Goal: Transaction & Acquisition: Purchase product/service

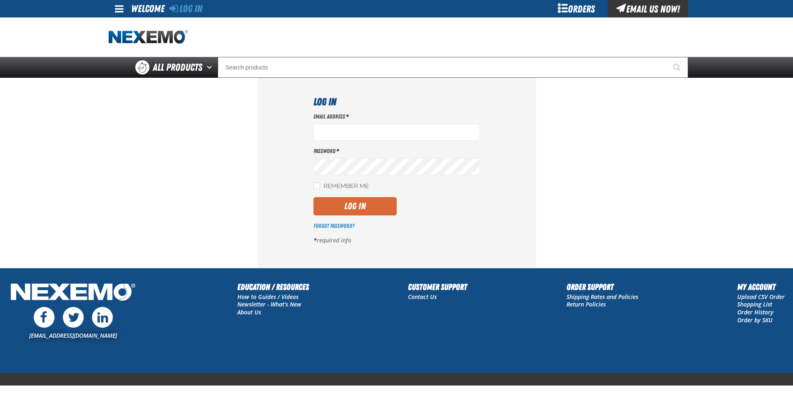
type input "ltucker03@vtaig.com"
click at [365, 206] on button "Log In" at bounding box center [354, 206] width 83 height 18
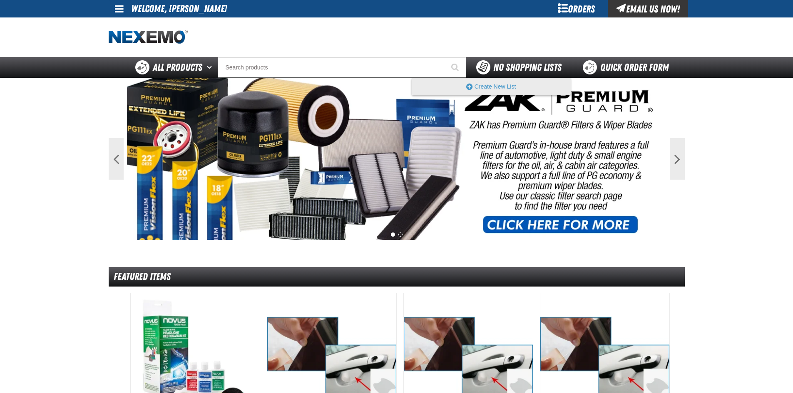
click at [494, 67] on span "No Shopping Lists" at bounding box center [527, 68] width 68 height 12
click at [498, 82] on button "Create New List" at bounding box center [491, 86] width 158 height 17
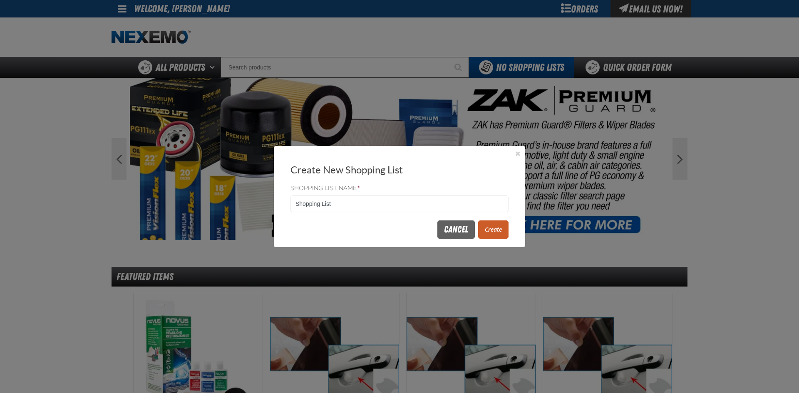
click at [493, 231] on button "Create" at bounding box center [493, 230] width 30 height 18
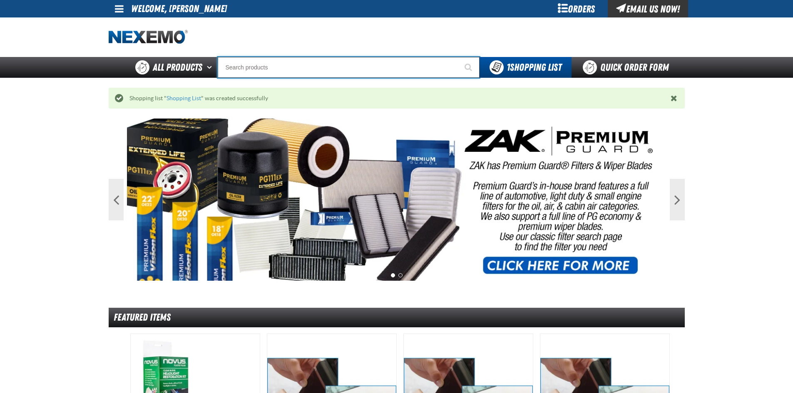
click at [339, 65] on input "Search" at bounding box center [349, 67] width 262 height 21
type input "C"
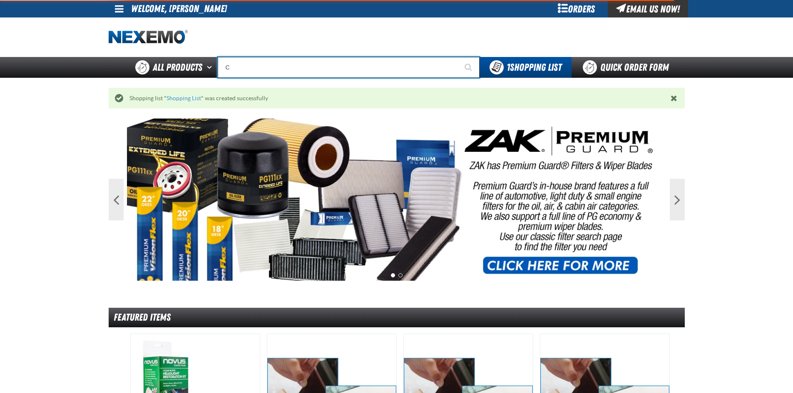
type input "C Alkaline Battery 1.5 Volt (12 per pack)"
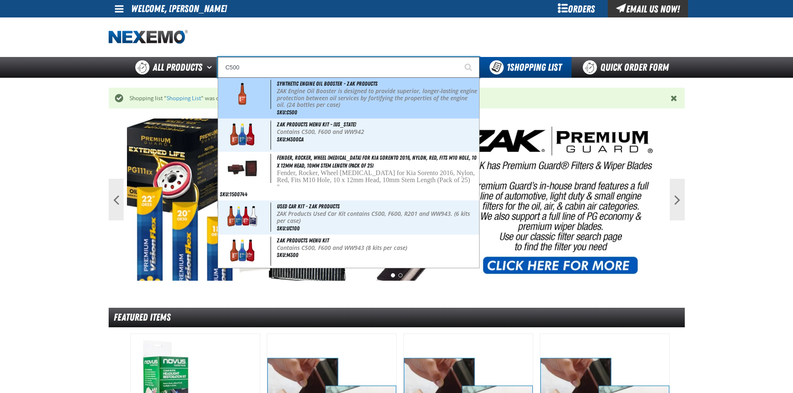
click at [342, 89] on p "ZAK Engine Oil Booster is designed to provide superior, longer-lasting engine p…" at bounding box center [377, 98] width 200 height 21
type input "Synthetic Engine Oil Booster - ZAK Products"
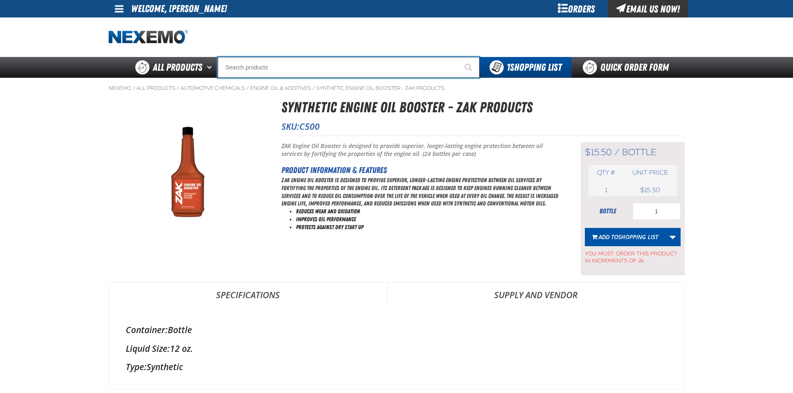
click at [270, 65] on input "Search" at bounding box center [349, 67] width 262 height 21
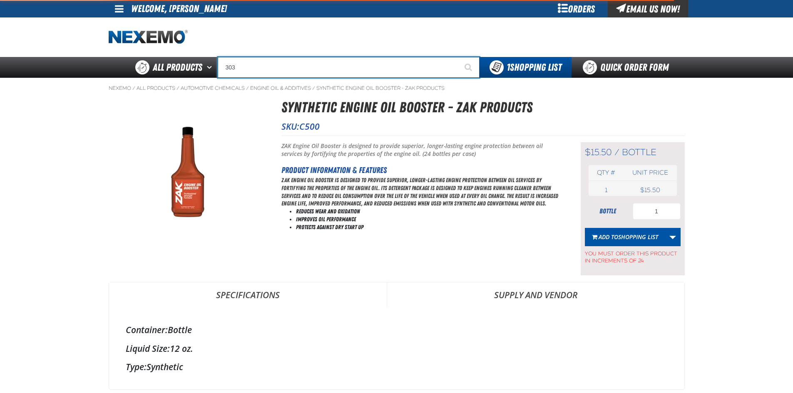
type input "3036"
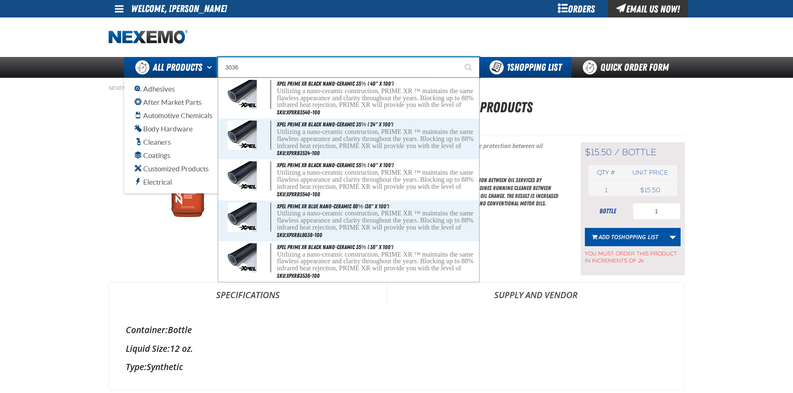
click at [189, 62] on span "All Products" at bounding box center [178, 67] width 50 height 15
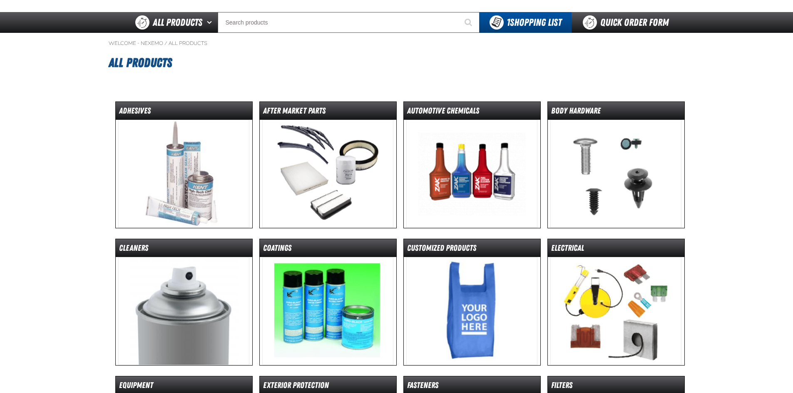
scroll to position [42, 0]
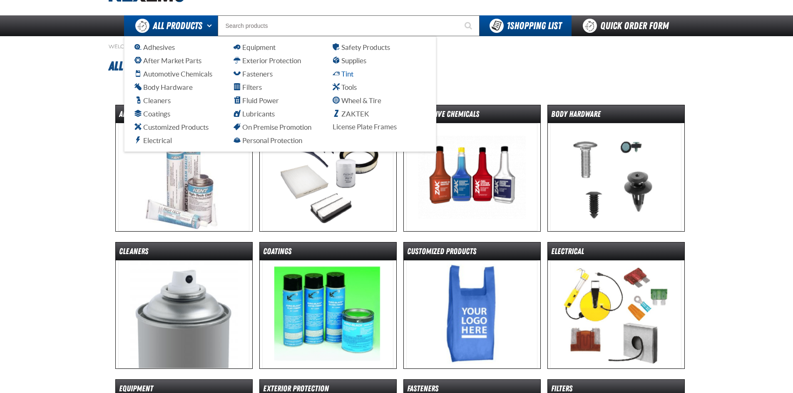
click at [343, 74] on span "Tint" at bounding box center [343, 74] width 21 height 8
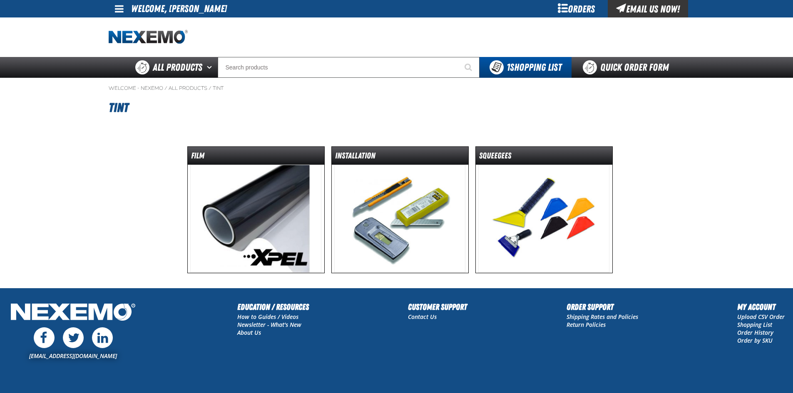
click at [274, 208] on img at bounding box center [255, 219] width 131 height 108
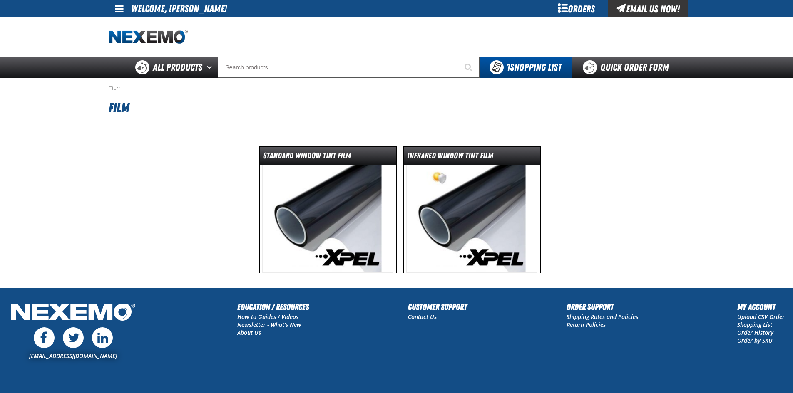
click at [348, 188] on img at bounding box center [327, 219] width 131 height 108
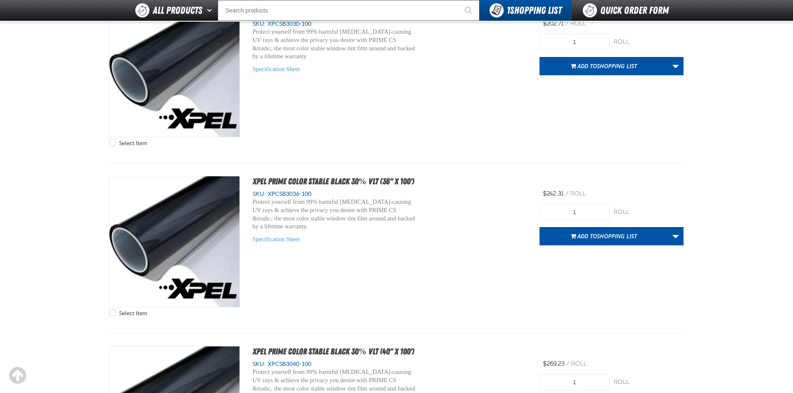
scroll to position [2415, 0]
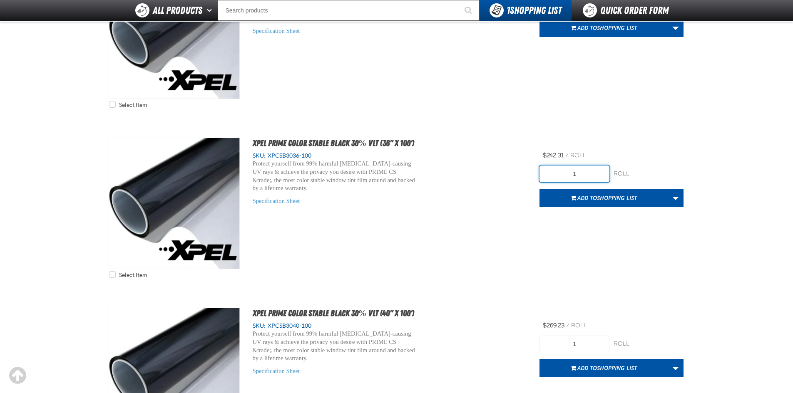
drag, startPoint x: 510, startPoint y: 192, endPoint x: 500, endPoint y: 193, distance: 10.5
click at [500, 193] on div "Select Item XPEL PRIME Color Stable Black 30% VLT (36" x 100') SKU: XPCSB3036-1…" at bounding box center [397, 210] width 576 height 145
type input "4"
type input "3"
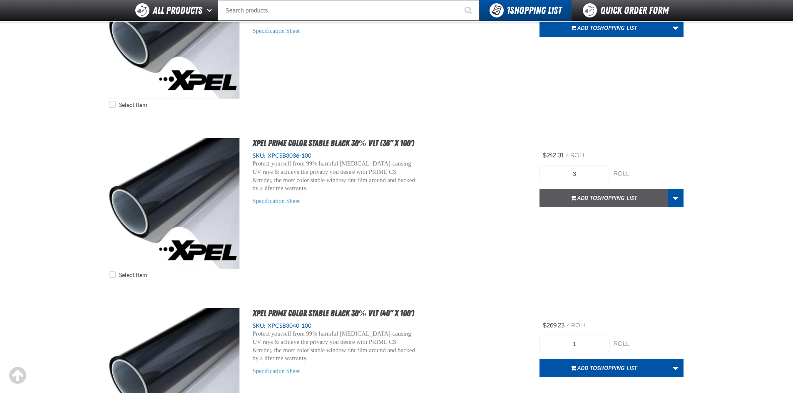
click at [608, 197] on span "Shopping List" at bounding box center [617, 198] width 40 height 8
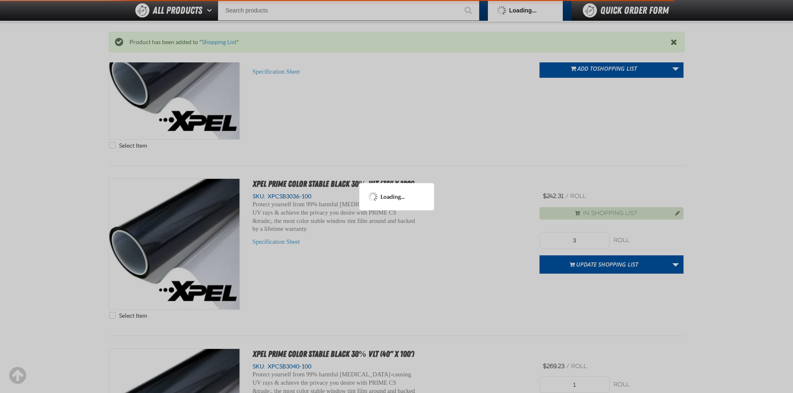
scroll to position [2455, 0]
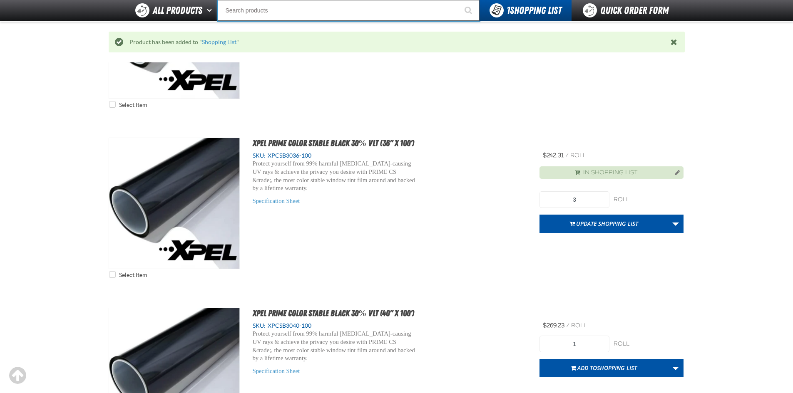
click at [302, 11] on input "Search" at bounding box center [349, 10] width 262 height 21
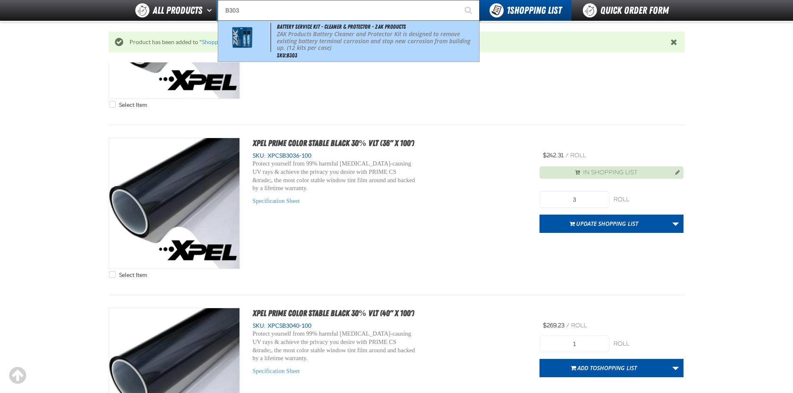
click at [306, 42] on p "ZAK Products Battery Cleaner and Protector Kit is designed to remove existing b…" at bounding box center [377, 41] width 200 height 21
type input "Battery Service Kit - Cleaner & Protector - ZAK Products"
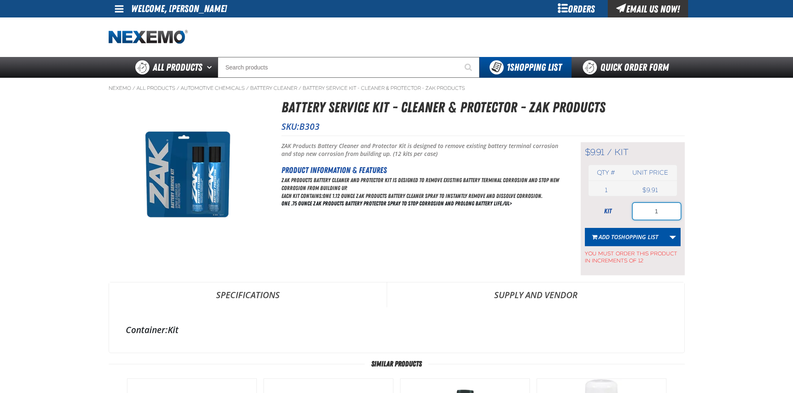
drag, startPoint x: 637, startPoint y: 218, endPoint x: 627, endPoint y: 219, distance: 10.5
click at [627, 219] on div "kit 1" at bounding box center [633, 211] width 96 height 17
type input "12"
click at [629, 239] on span "Shopping List" at bounding box center [638, 237] width 40 height 8
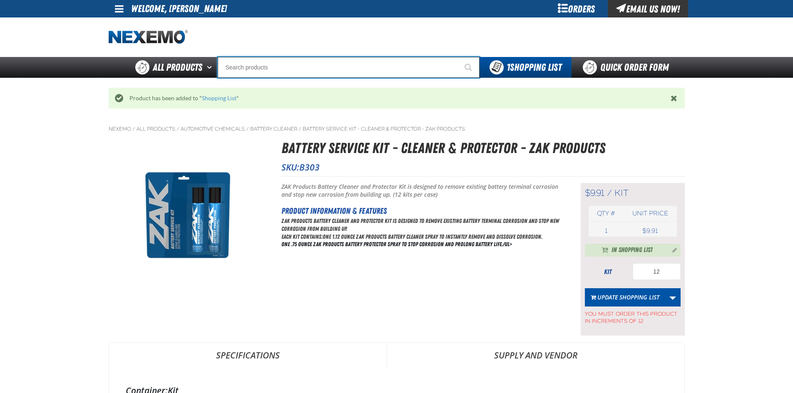
click at [361, 62] on input "Search" at bounding box center [349, 67] width 262 height 21
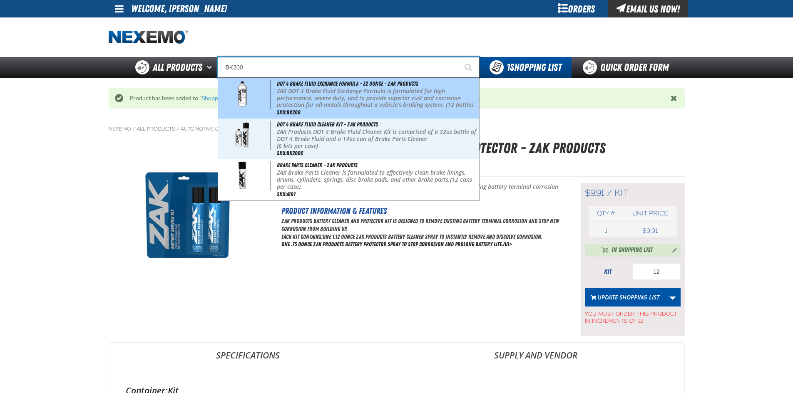
click at [346, 88] on p "ZAK DOT 4 Brake Fluid Exchange Formula is formulated for high performance, seve…" at bounding box center [377, 102] width 200 height 28
type input "DOT 4 Brake Fluid Exchange Formula - 32 Ounce - ZAK Products"
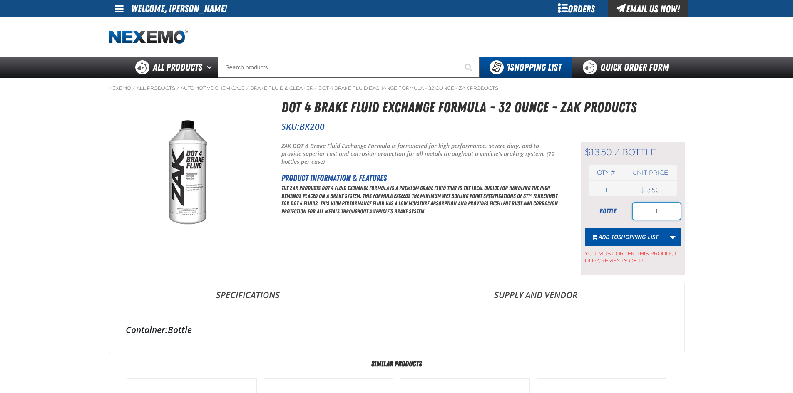
drag, startPoint x: 654, startPoint y: 213, endPoint x: 620, endPoint y: 216, distance: 34.3
click at [622, 216] on div "bottle 1" at bounding box center [633, 211] width 96 height 17
type input "48"
click at [632, 236] on span "Shopping List" at bounding box center [638, 237] width 40 height 8
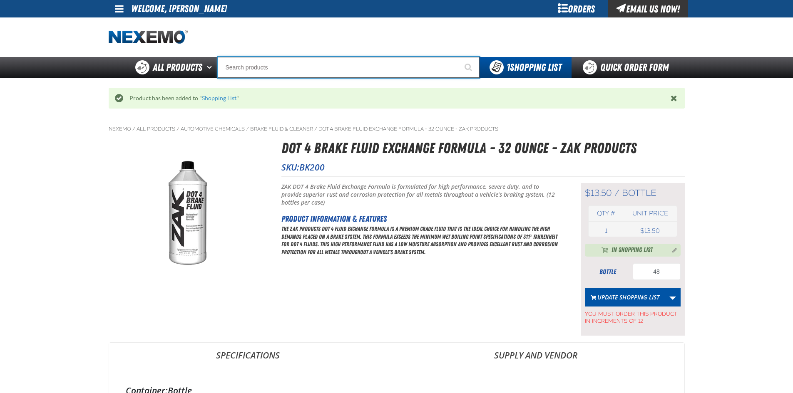
click at [398, 71] on input "Search" at bounding box center [349, 67] width 262 height 21
type input "C"
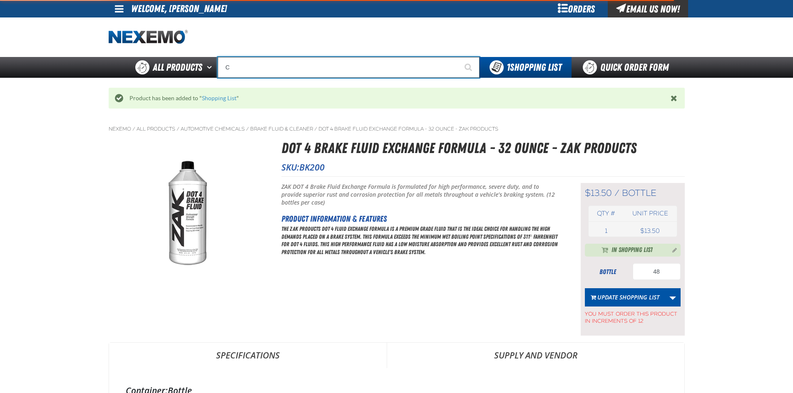
type input "C Alkaline Battery 1.5 Volt (12 per pack)"
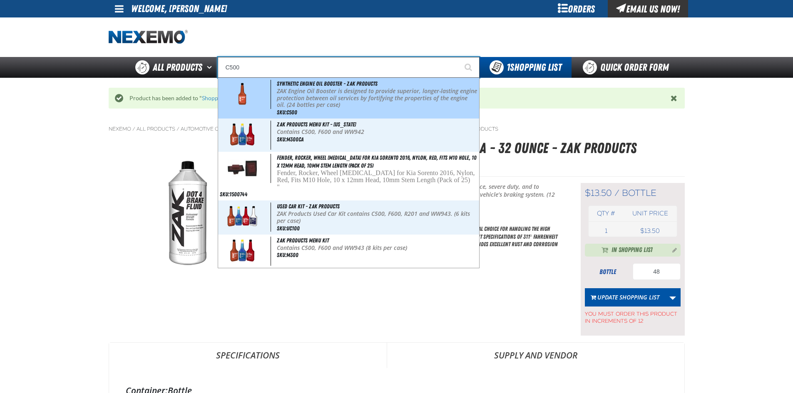
click at [361, 105] on p "ZAK Engine Oil Booster is designed to provide superior, longer-lasting engine p…" at bounding box center [377, 98] width 200 height 21
type input "Synthetic Engine Oil Booster - ZAK Products"
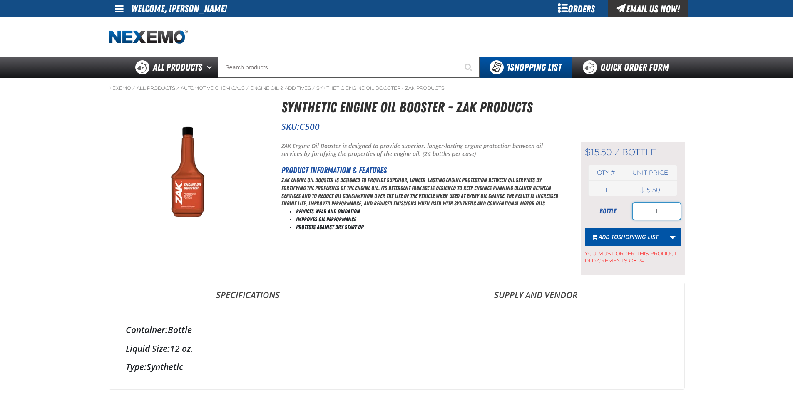
drag, startPoint x: 666, startPoint y: 213, endPoint x: 644, endPoint y: 221, distance: 23.4
click at [644, 221] on form "bottle 1 Add to Shopping List Create New Shopping List Add to Shopping List You…" at bounding box center [633, 234] width 96 height 62
type input "48"
click at [627, 234] on span "Shopping List" at bounding box center [638, 237] width 40 height 8
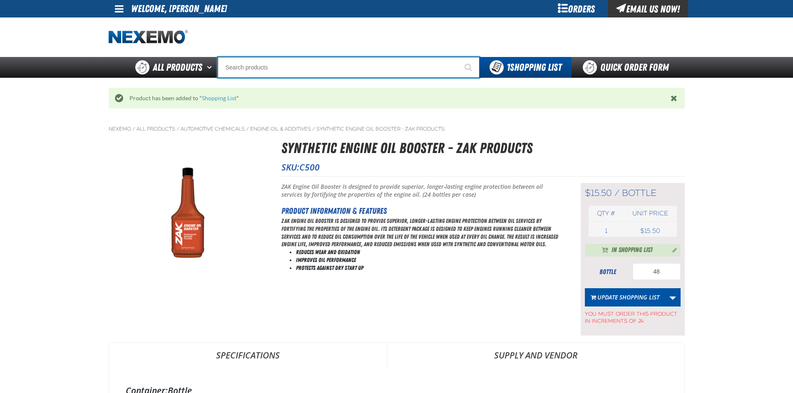
click at [394, 68] on input "Search" at bounding box center [349, 67] width 262 height 21
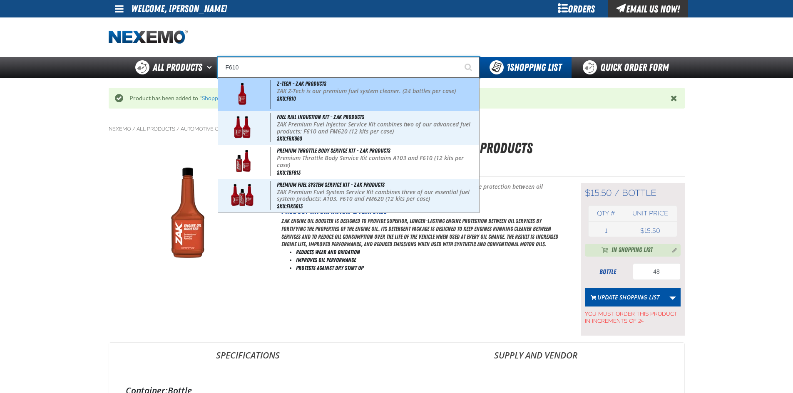
click at [370, 103] on div "Z-Tech - ZAK Products ZAK Z-Tech is our premium fuel system cleaner. (24 bottle…" at bounding box center [348, 94] width 261 height 33
type input "Z-Tech - ZAK Products"
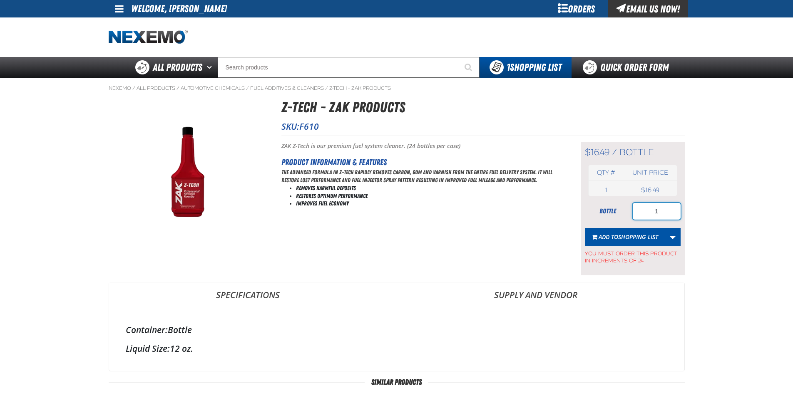
drag, startPoint x: 659, startPoint y: 207, endPoint x: 646, endPoint y: 210, distance: 13.1
click at [651, 210] on input "1" at bounding box center [657, 211] width 48 height 17
type input "24"
click at [646, 239] on span "Shopping List" at bounding box center [638, 237] width 40 height 8
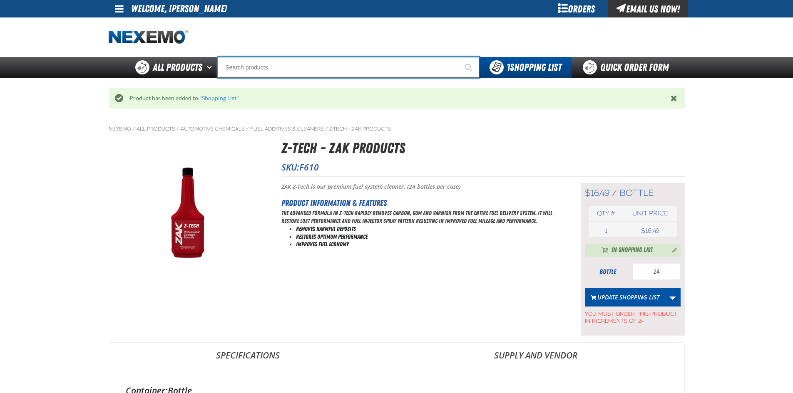
click at [401, 75] on input "Search" at bounding box center [349, 67] width 262 height 21
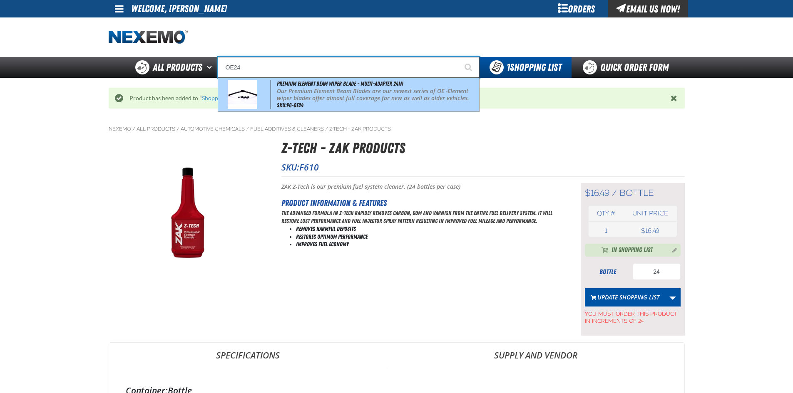
click at [384, 89] on p "Our Premium Element Beam Blades are our newest series of OE -Element wiper blad…" at bounding box center [377, 95] width 200 height 14
type input "Premium Element Beam Wiper Blade - Multi-Adapter 24in"
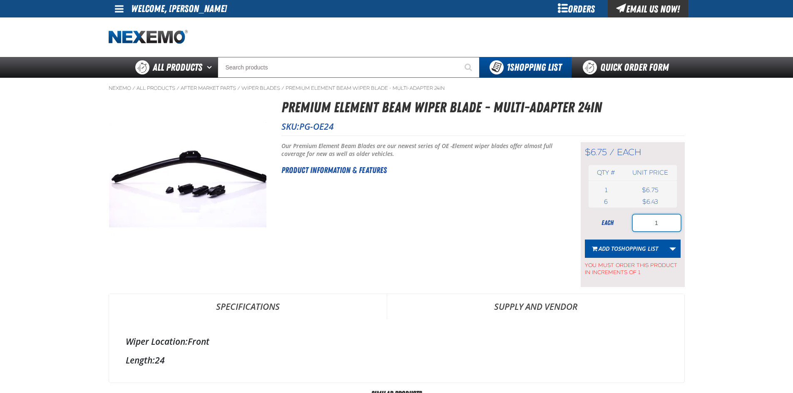
drag, startPoint x: 663, startPoint y: 224, endPoint x: 638, endPoint y: 231, distance: 25.5
click at [638, 231] on input "1" at bounding box center [657, 223] width 48 height 17
type input "12"
click at [635, 246] on span "Shopping List" at bounding box center [638, 249] width 40 height 8
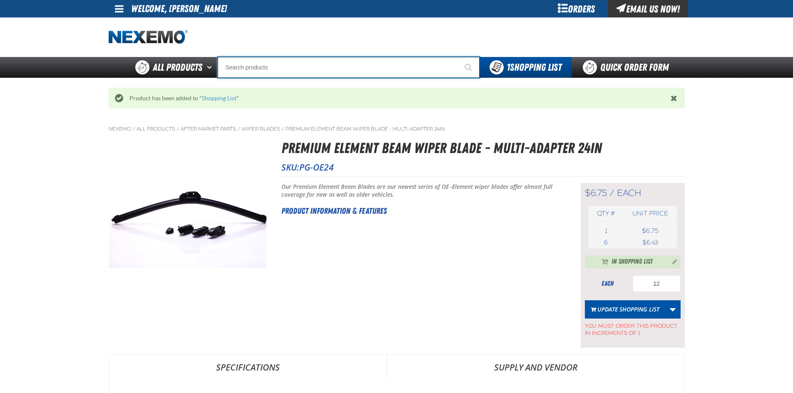
click at [405, 67] on input "Search" at bounding box center [349, 67] width 262 height 21
type input "P"
type input "Perfect P Series 0.25-ounce Lead Wheel Weight"
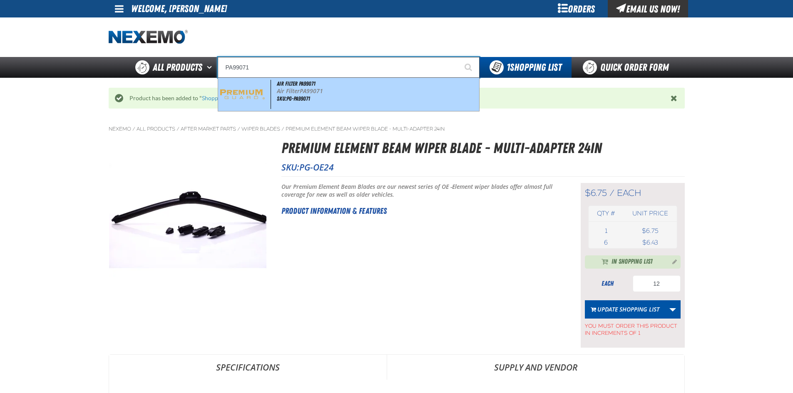
click at [312, 88] on strong "PA99071" at bounding box center [311, 91] width 23 height 8
type input "Air Filter PA99071"
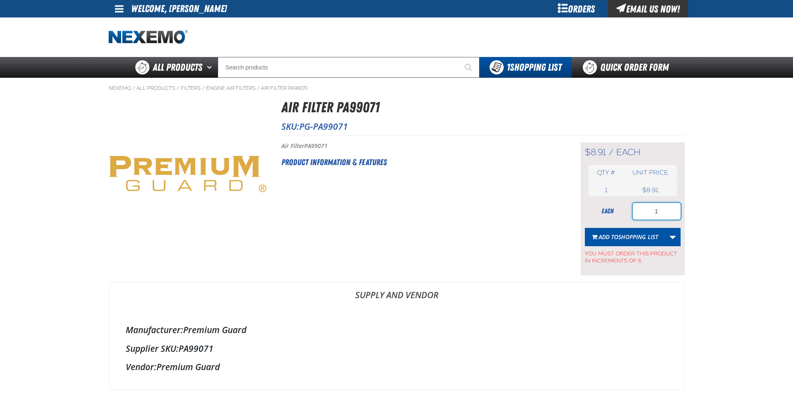
click at [637, 211] on input "1" at bounding box center [657, 211] width 48 height 17
type input "6"
click at [628, 238] on span "Shopping List" at bounding box center [638, 237] width 40 height 8
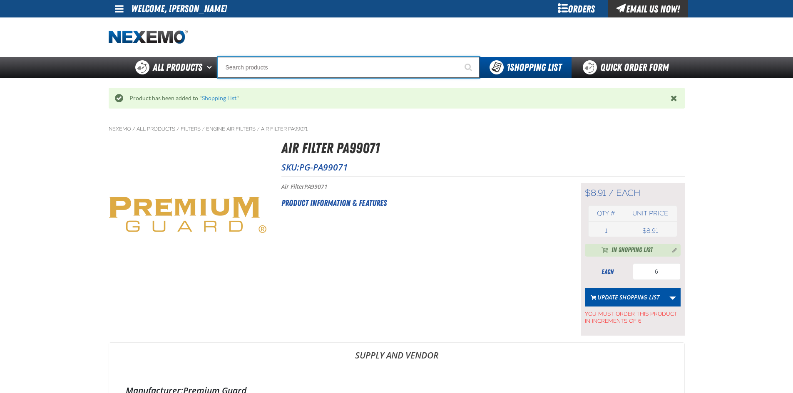
click at [333, 70] on input "Search" at bounding box center [349, 67] width 262 height 21
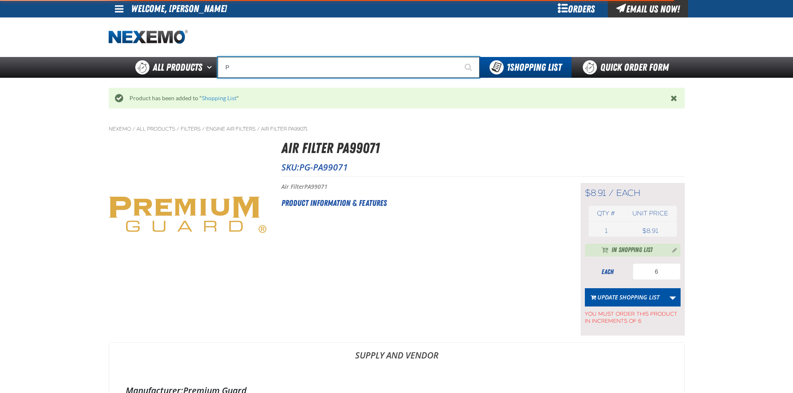
type input "PG"
type input "PG-Sub01"
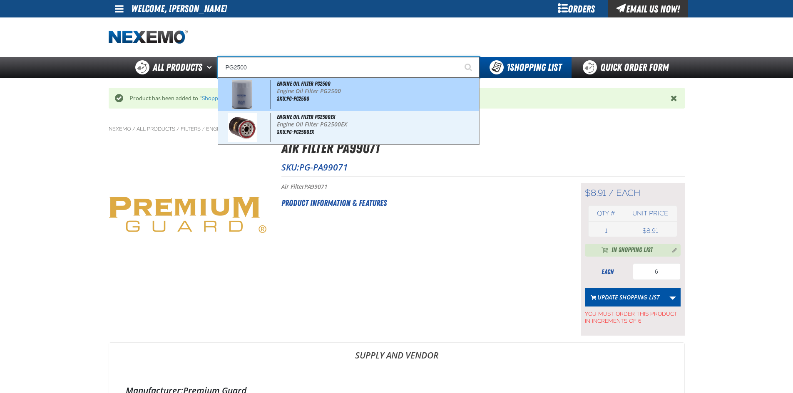
click at [328, 89] on p "Engine Oil Filter PG2500" at bounding box center [377, 91] width 200 height 7
type input "Engine Oil Filter PG2500"
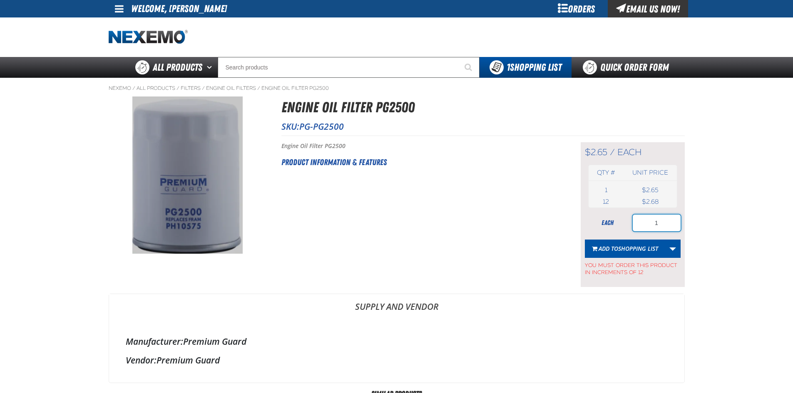
drag, startPoint x: 640, startPoint y: 226, endPoint x: 634, endPoint y: 226, distance: 6.7
click at [634, 226] on input "1" at bounding box center [657, 223] width 48 height 17
type input "12"
click at [637, 249] on span "Shopping List" at bounding box center [638, 249] width 40 height 8
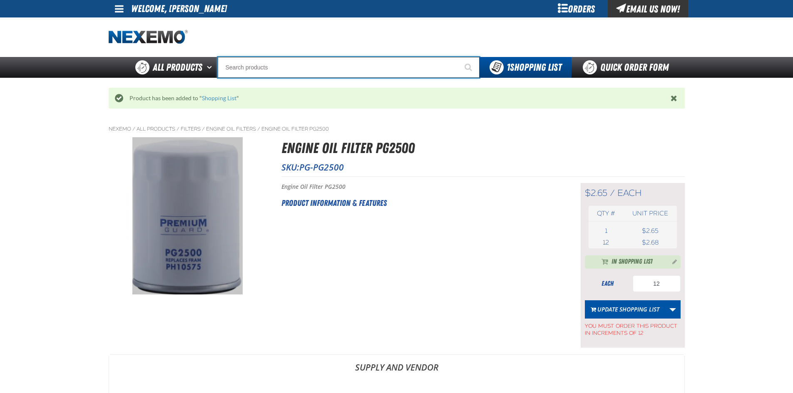
click at [303, 69] on input "Search" at bounding box center [349, 67] width 262 height 21
type input "R"
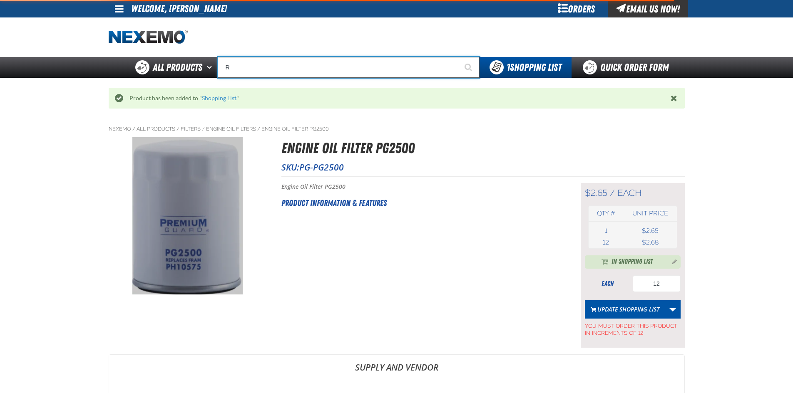
type input "ROADSIDE R"
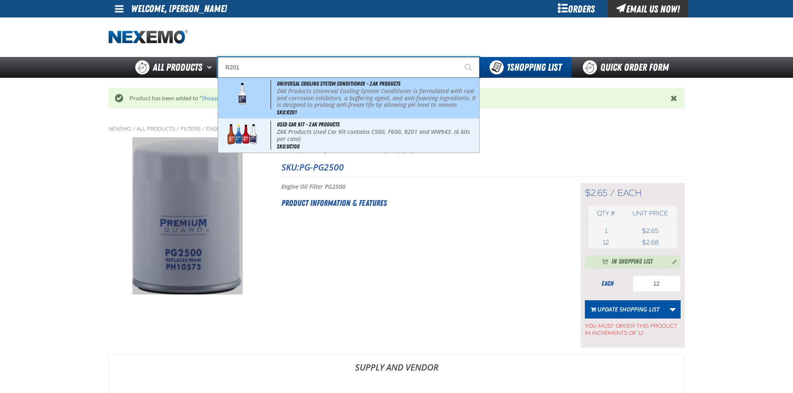
click at [308, 89] on p "ZAK Products Universal Cooling System Conditioner is formulated with rust and c…" at bounding box center [377, 105] width 200 height 35
type input "Universal Cooling System Conditioner - ZAK Products"
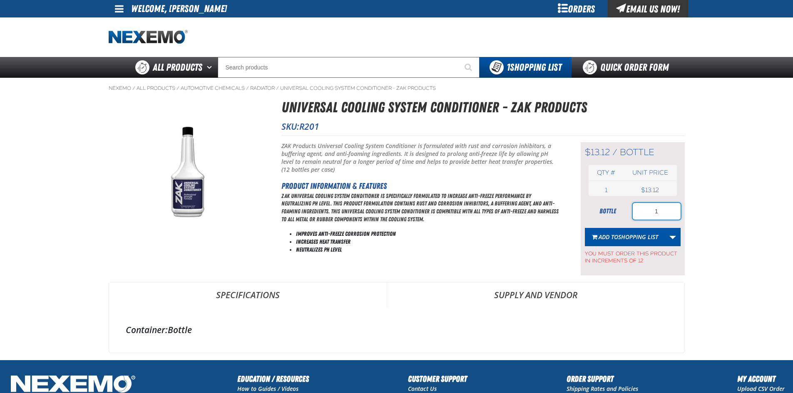
drag, startPoint x: 666, startPoint y: 212, endPoint x: 629, endPoint y: 218, distance: 37.6
click at [629, 218] on div "bottle 1" at bounding box center [633, 211] width 96 height 17
type input "48"
click at [633, 233] on span "Shopping List" at bounding box center [638, 237] width 40 height 8
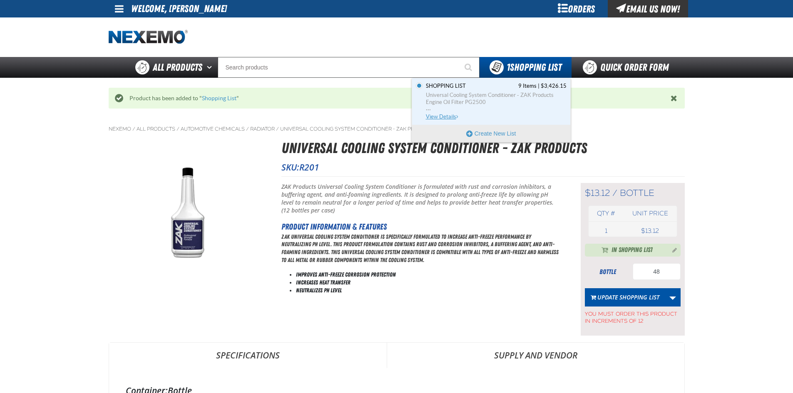
click at [515, 99] on span "Universal Cooling System Conditioner - ZAK Products" at bounding box center [496, 95] width 141 height 7
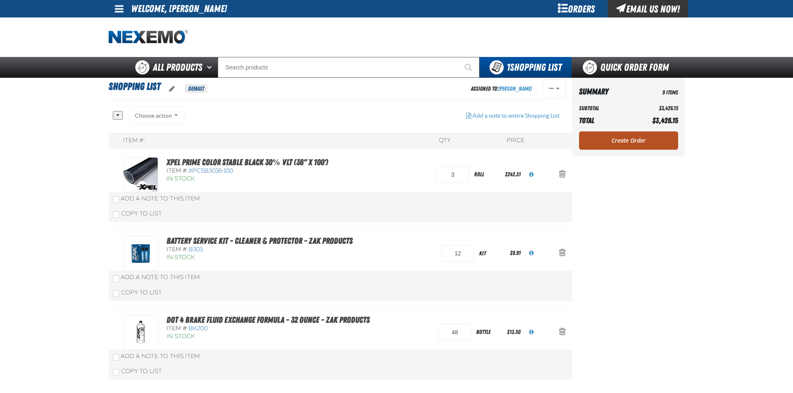
click at [632, 141] on link "Create Order" at bounding box center [628, 141] width 99 height 18
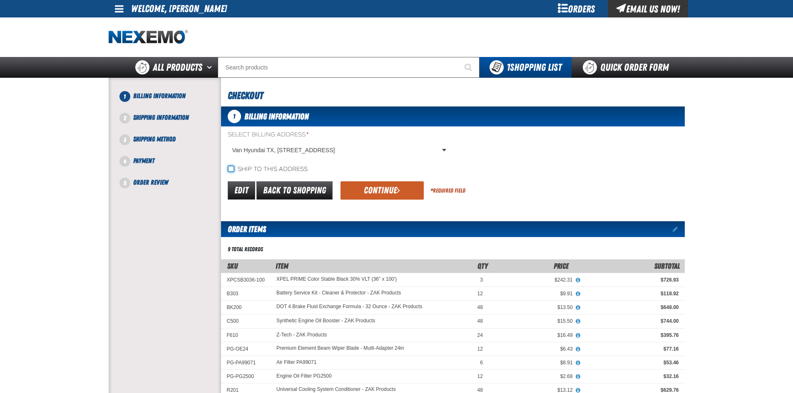
click at [231, 169] on input "Ship to this address" at bounding box center [231, 169] width 7 height 7
checkbox input "true"
click at [384, 194] on button "Continue" at bounding box center [382, 191] width 83 height 18
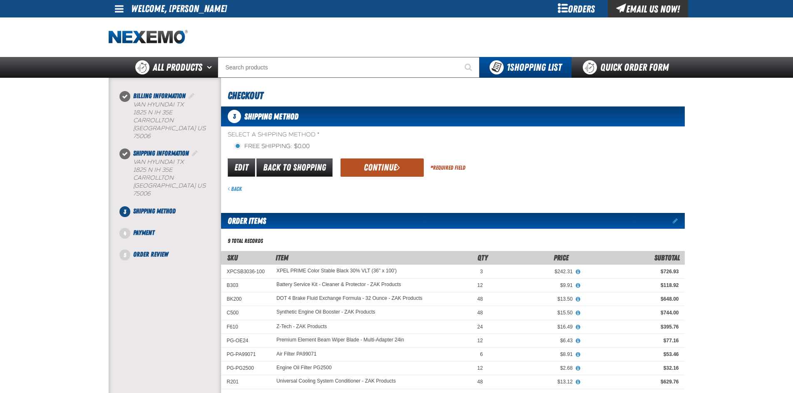
click at [386, 167] on button "Continue" at bounding box center [382, 168] width 83 height 18
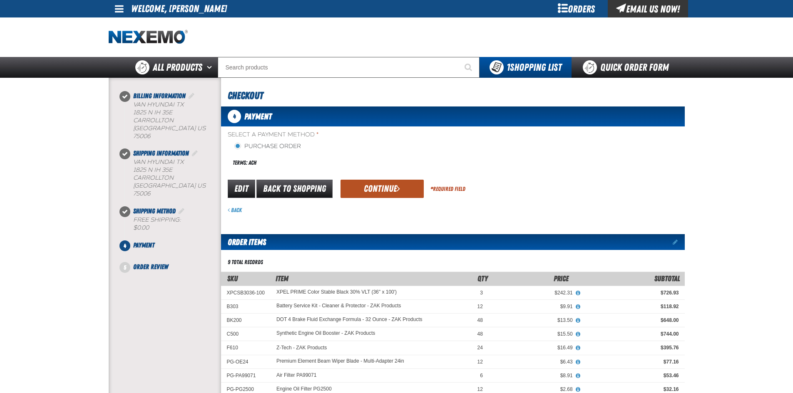
click at [389, 189] on button "Continue" at bounding box center [382, 189] width 83 height 18
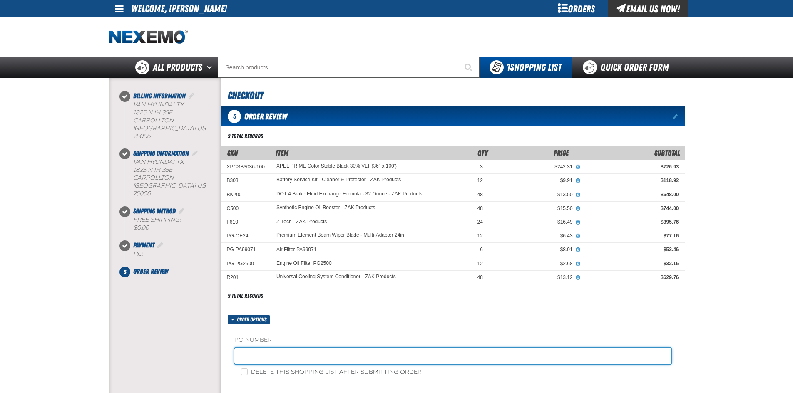
click at [272, 348] on input "text" at bounding box center [452, 356] width 437 height 17
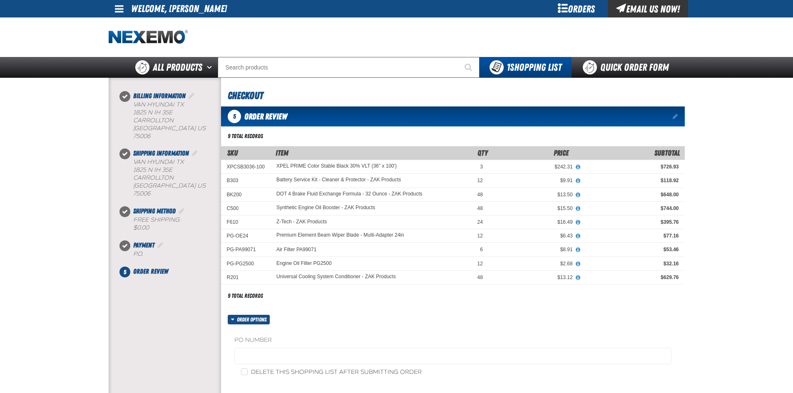
click at [379, 303] on div "9 total records Filter By SKU Filter By Availability In Stock Archived" at bounding box center [453, 311] width 464 height 360
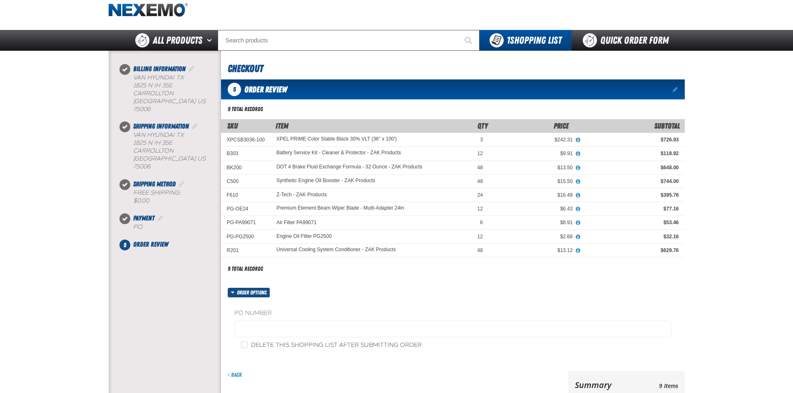
scroll to position [42, 0]
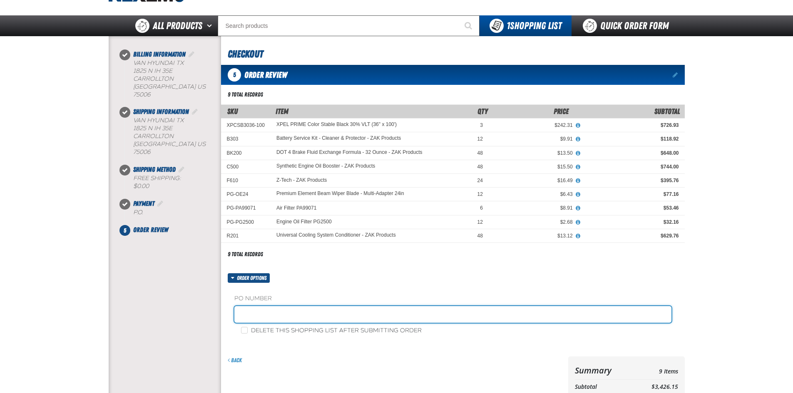
click at [350, 317] on input "text" at bounding box center [452, 314] width 437 height 17
type input "87878-1"
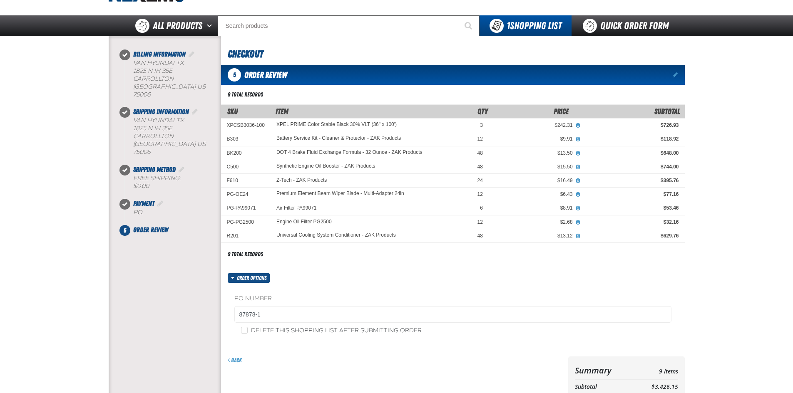
click at [461, 347] on form "Order options PO Number 87878-1 Delete this shopping list after submitting orde…" at bounding box center [453, 362] width 464 height 176
click at [242, 330] on input "Delete this shopping list after submitting order" at bounding box center [244, 330] width 7 height 7
checkbox input "true"
click at [359, 349] on form "Order options PO Number 87878-1 Delete this shopping list after submitting orde…" at bounding box center [453, 362] width 464 height 176
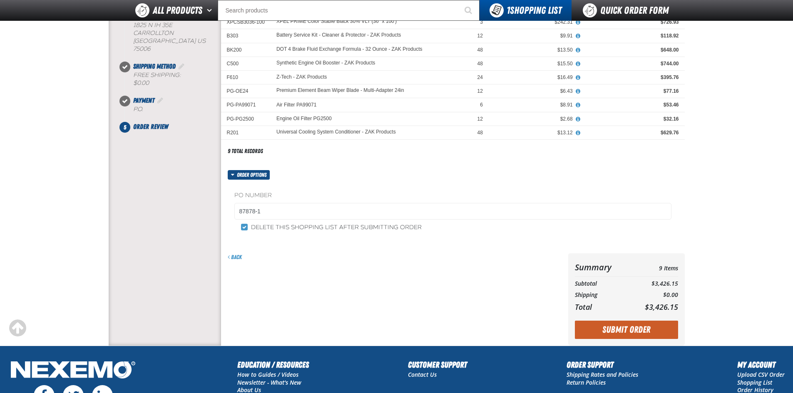
scroll to position [125, 0]
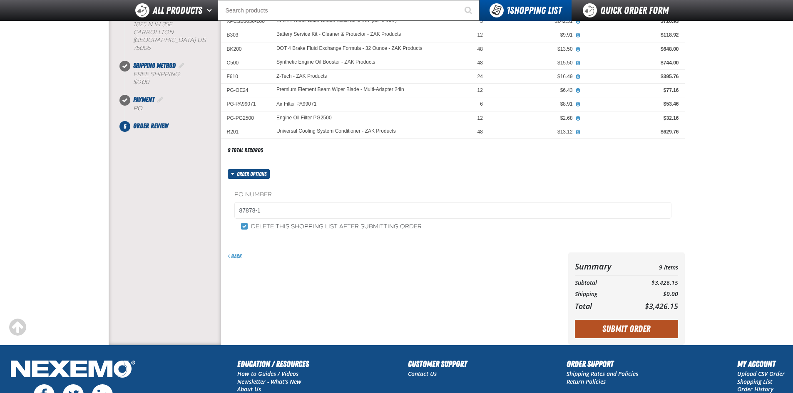
click at [630, 326] on button "Submit Order" at bounding box center [626, 329] width 103 height 18
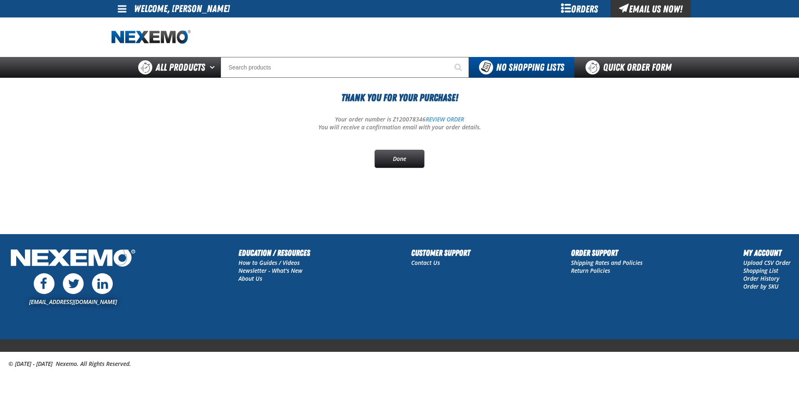
click at [399, 146] on div "Thank You For Your Purchase! Your order number is Z120078346 REVIEW ORDER You w…" at bounding box center [400, 129] width 576 height 78
click at [399, 158] on link "Done" at bounding box center [400, 159] width 50 height 18
